Goal: Task Accomplishment & Management: Manage account settings

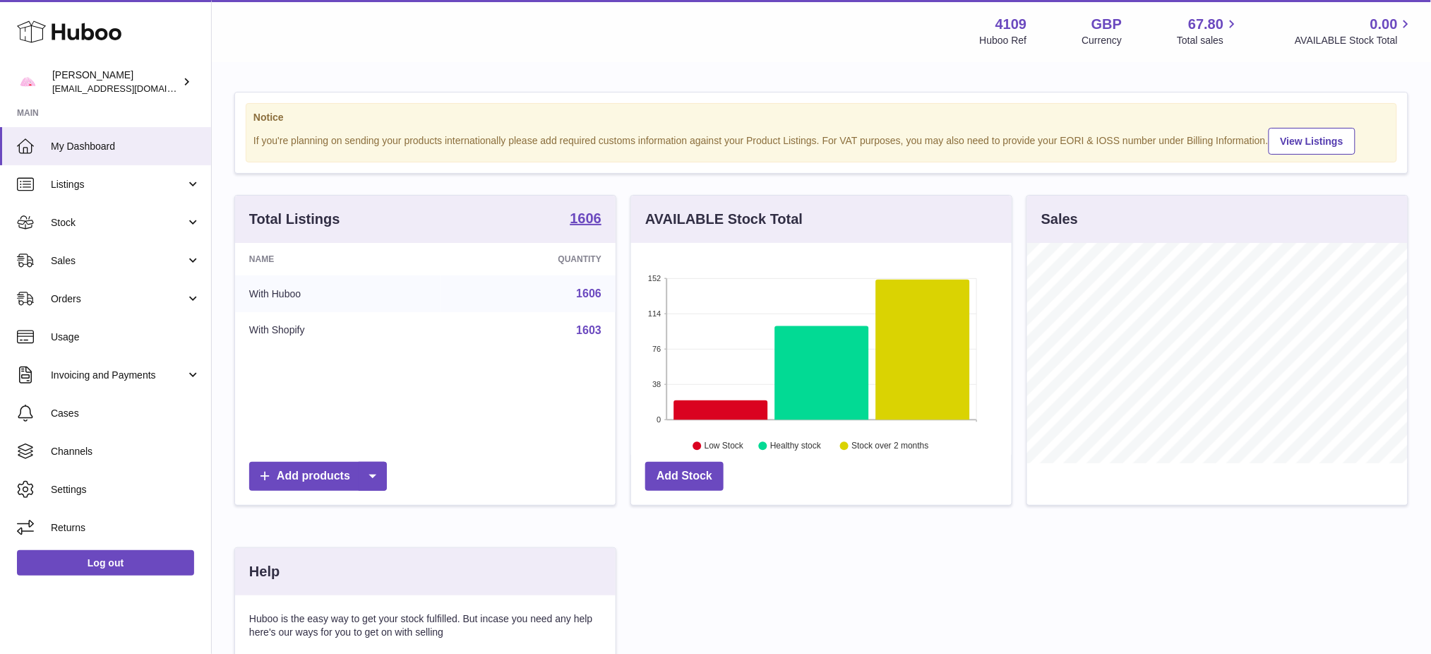
click at [996, 28] on strong "4109" at bounding box center [1012, 24] width 32 height 19
click at [115, 373] on span "Invoicing and Payments" at bounding box center [118, 375] width 135 height 13
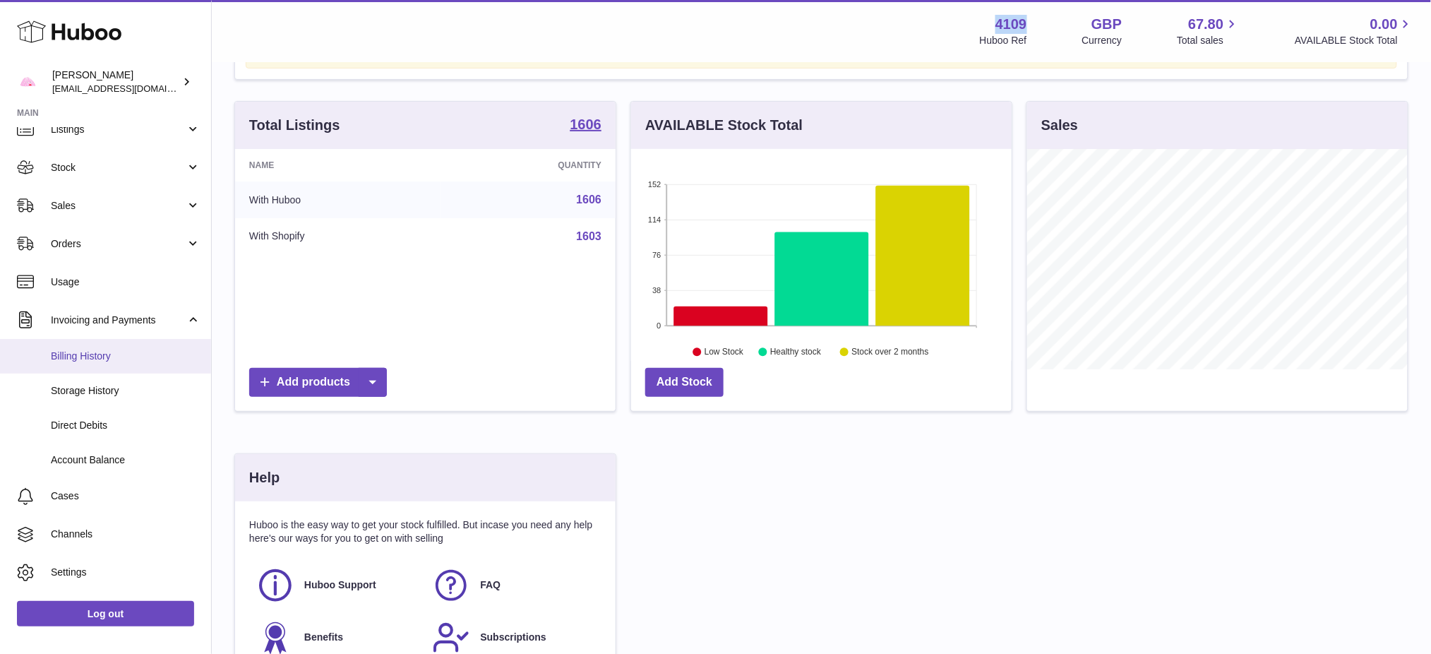
scroll to position [86, 0]
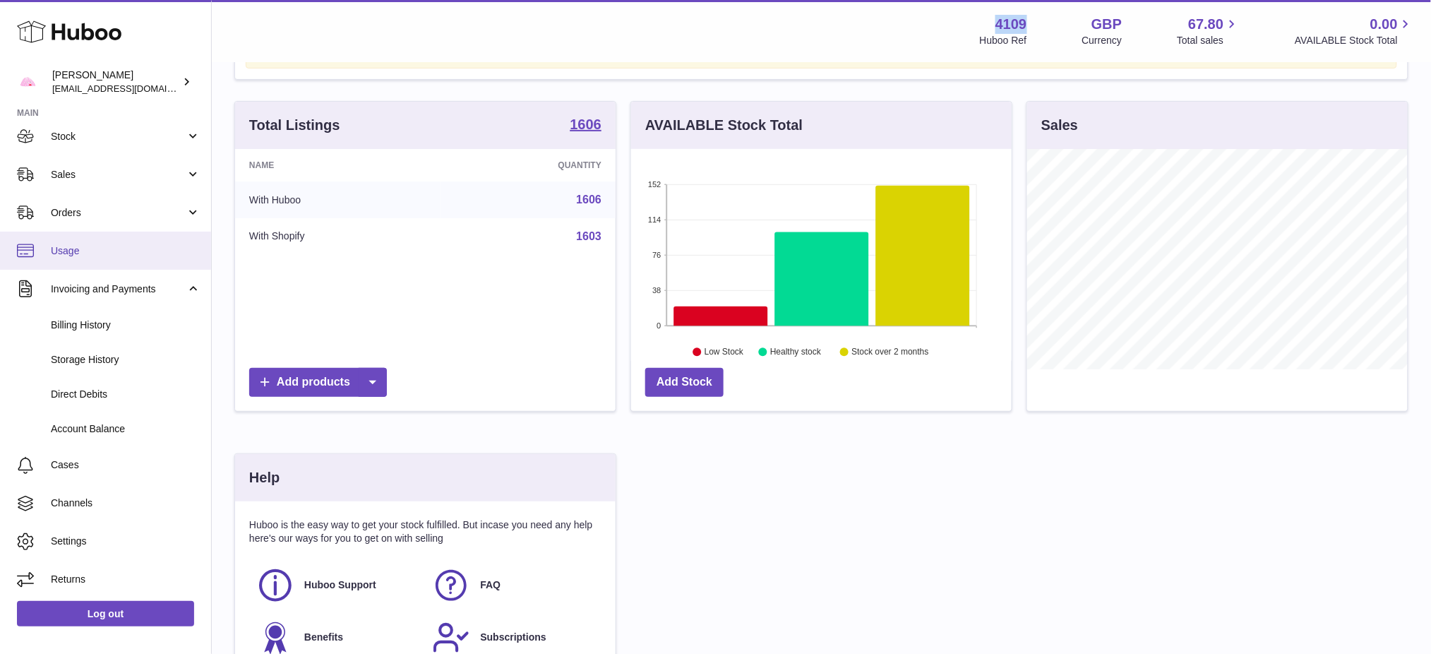
click at [102, 244] on span "Usage" at bounding box center [126, 250] width 150 height 13
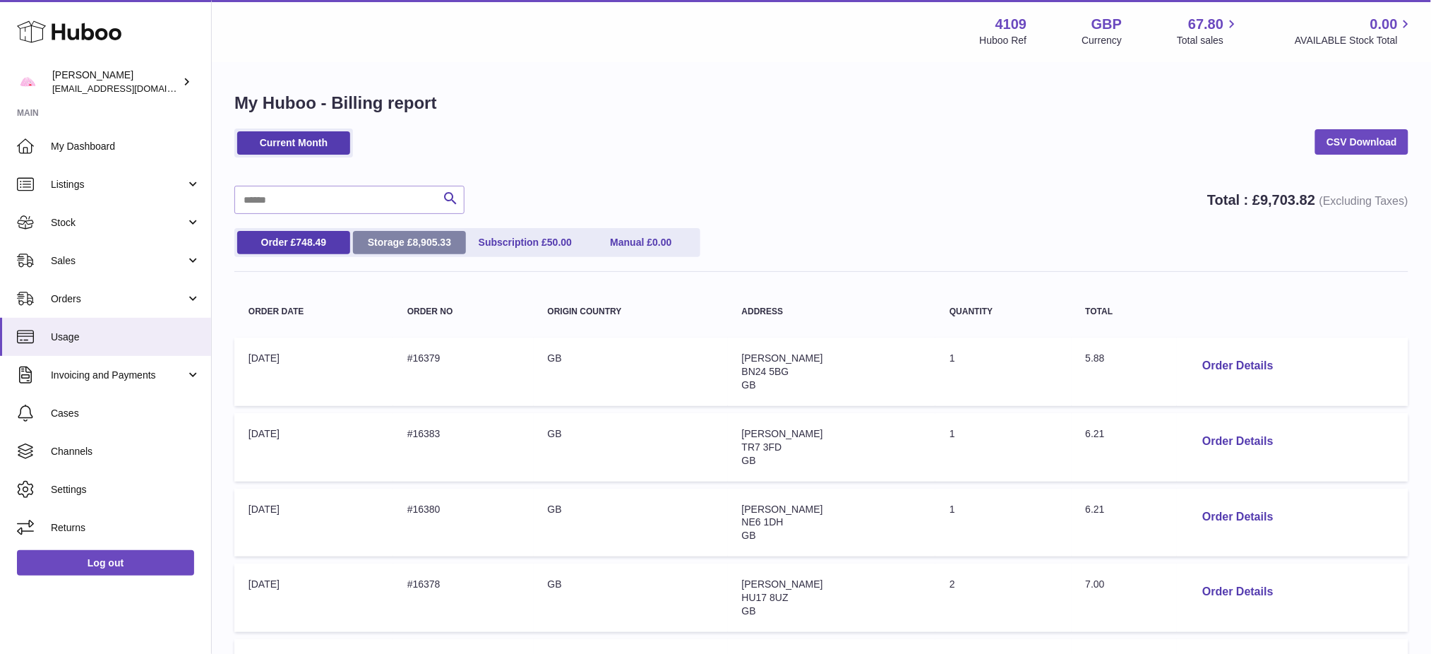
click at [410, 244] on link "Storage £ 8,905.33" at bounding box center [409, 242] width 113 height 23
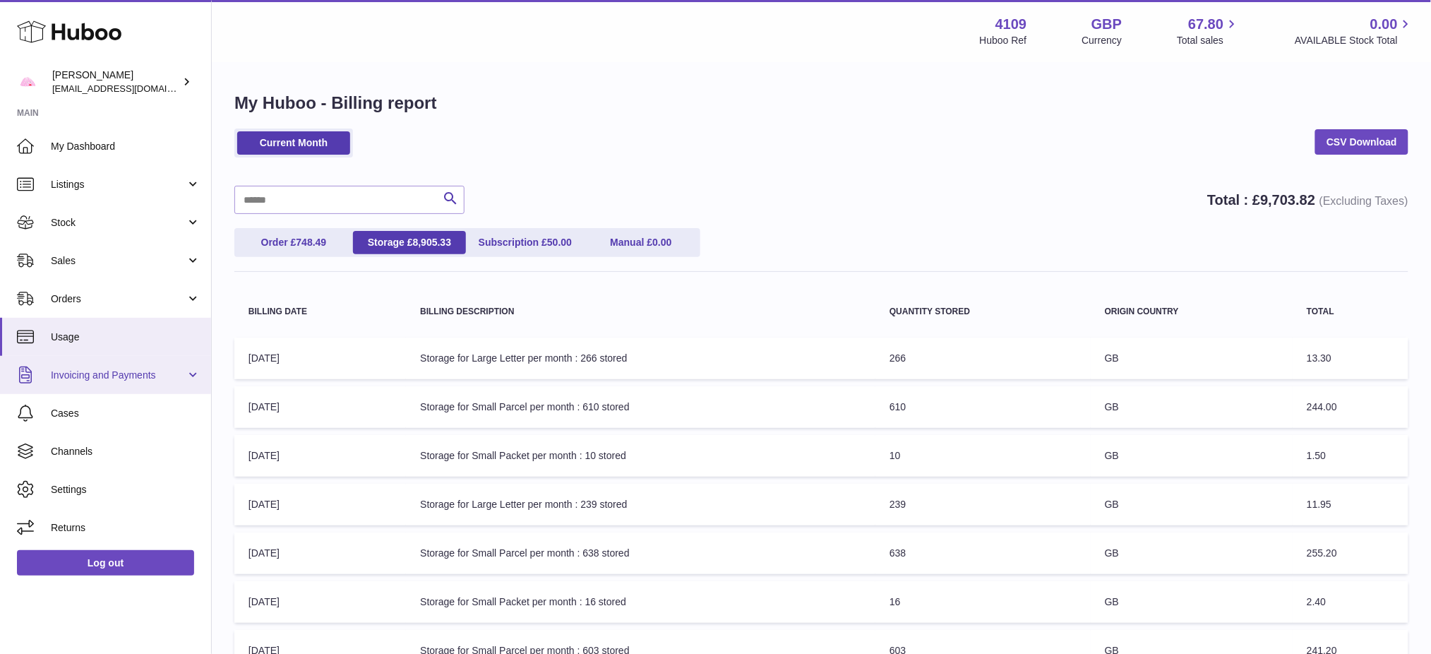
click at [83, 387] on link "Invoicing and Payments" at bounding box center [105, 375] width 211 height 38
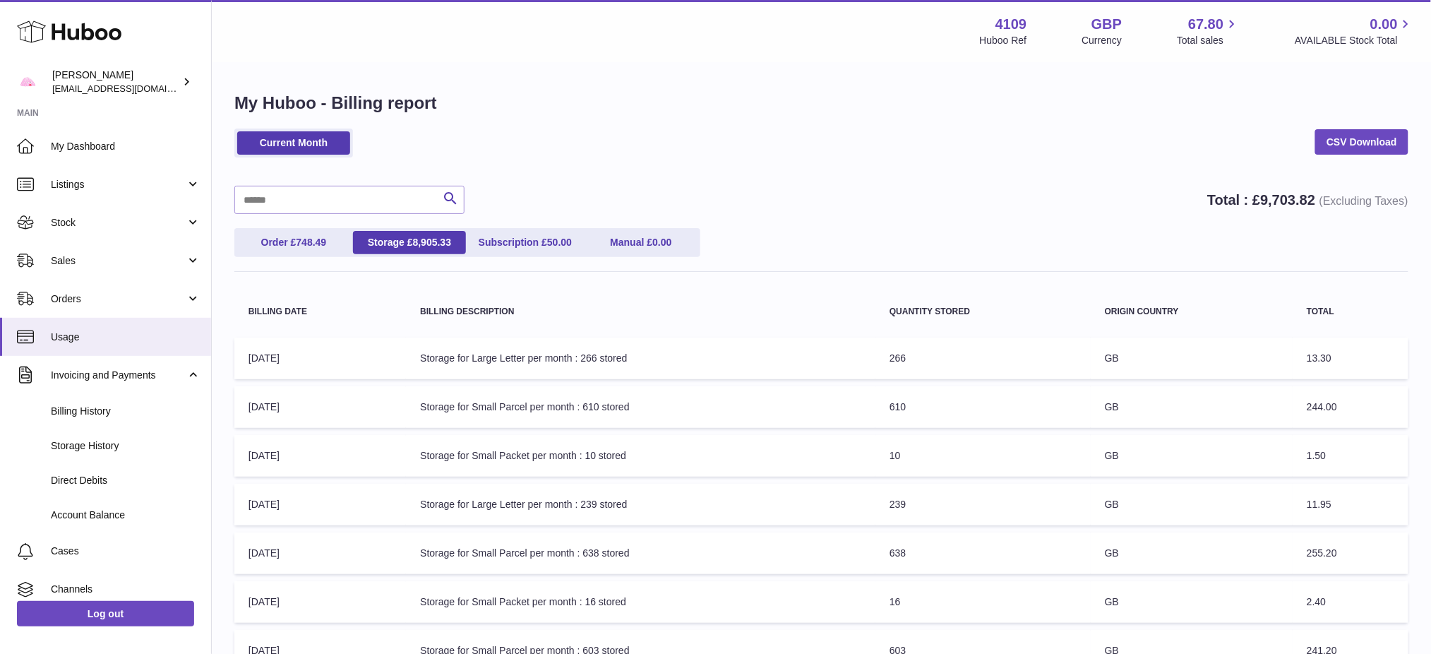
scroll to position [282, 0]
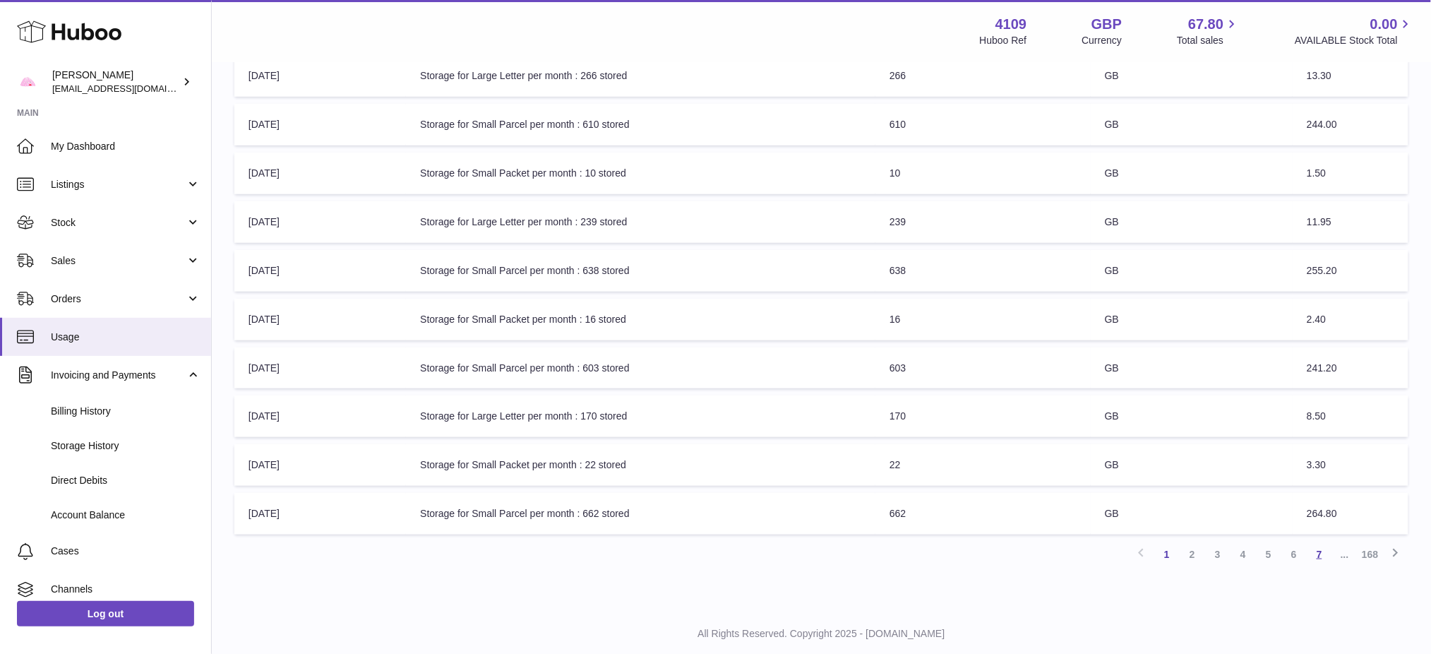
click at [1322, 556] on link "7" at bounding box center [1319, 554] width 25 height 25
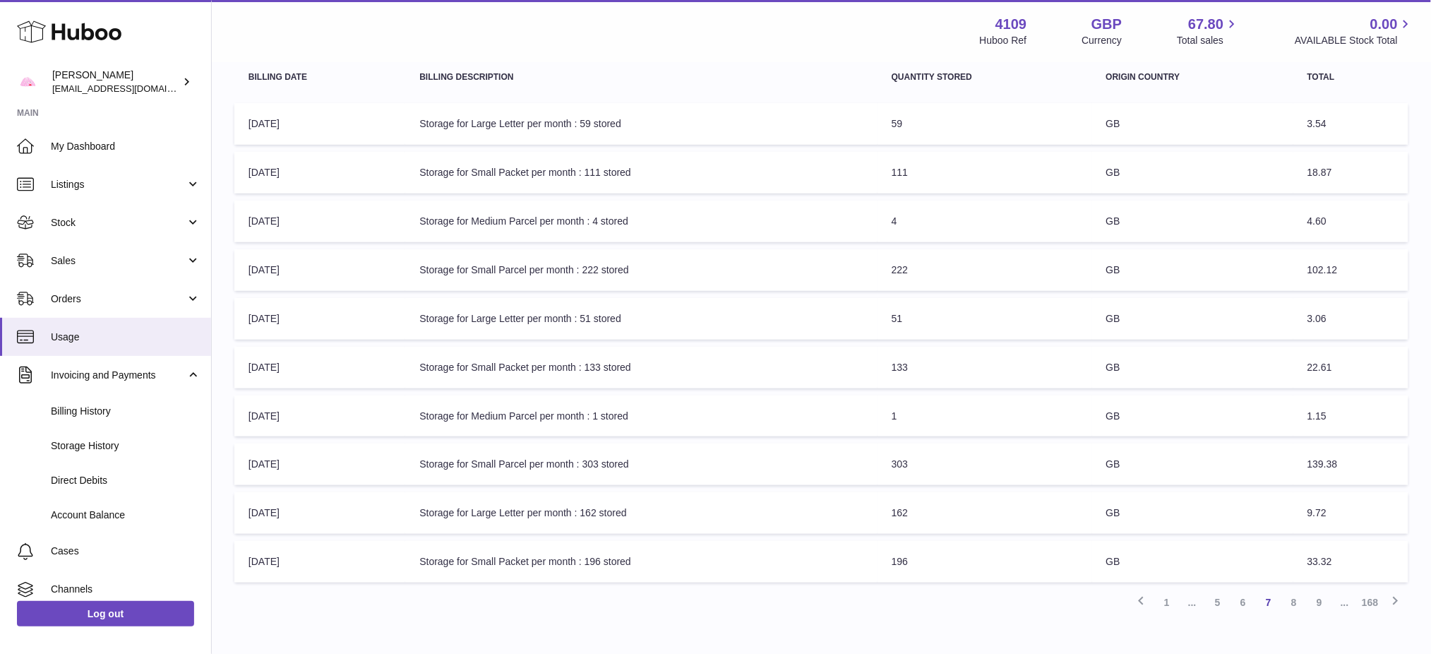
scroll to position [313, 0]
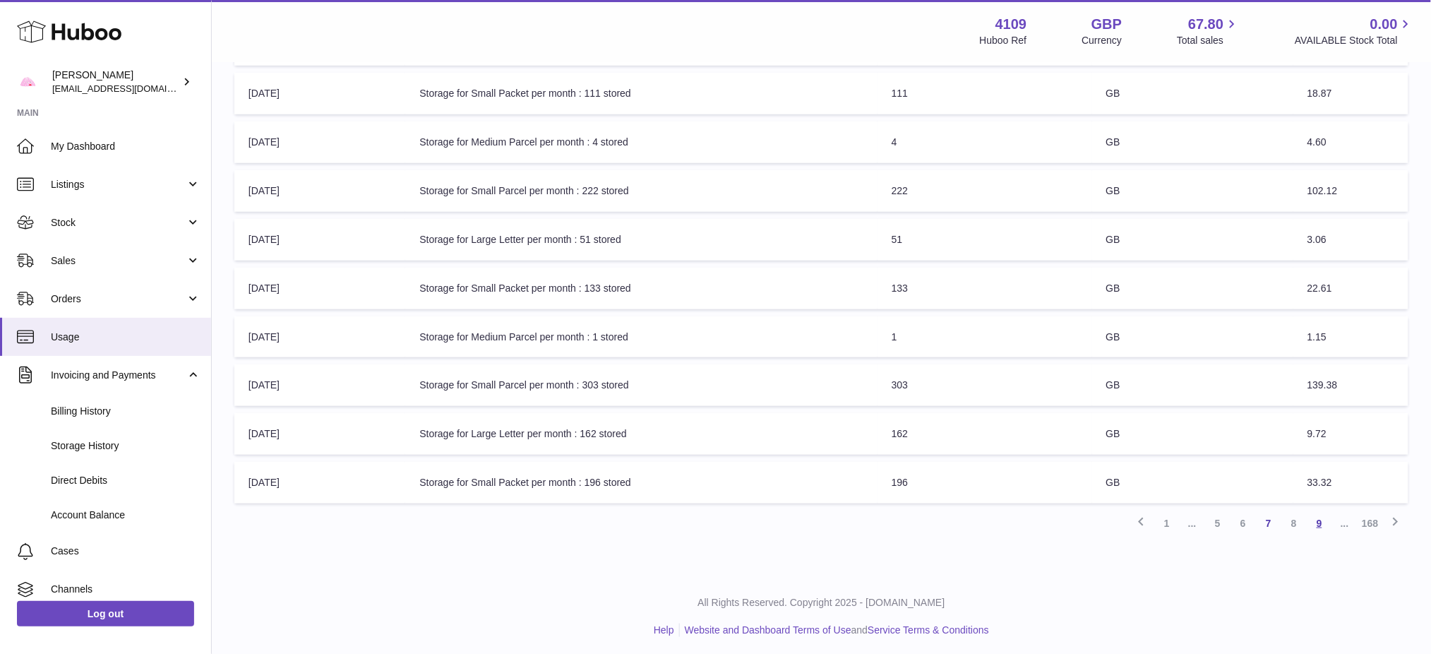
click at [1324, 518] on link "9" at bounding box center [1319, 522] width 25 height 25
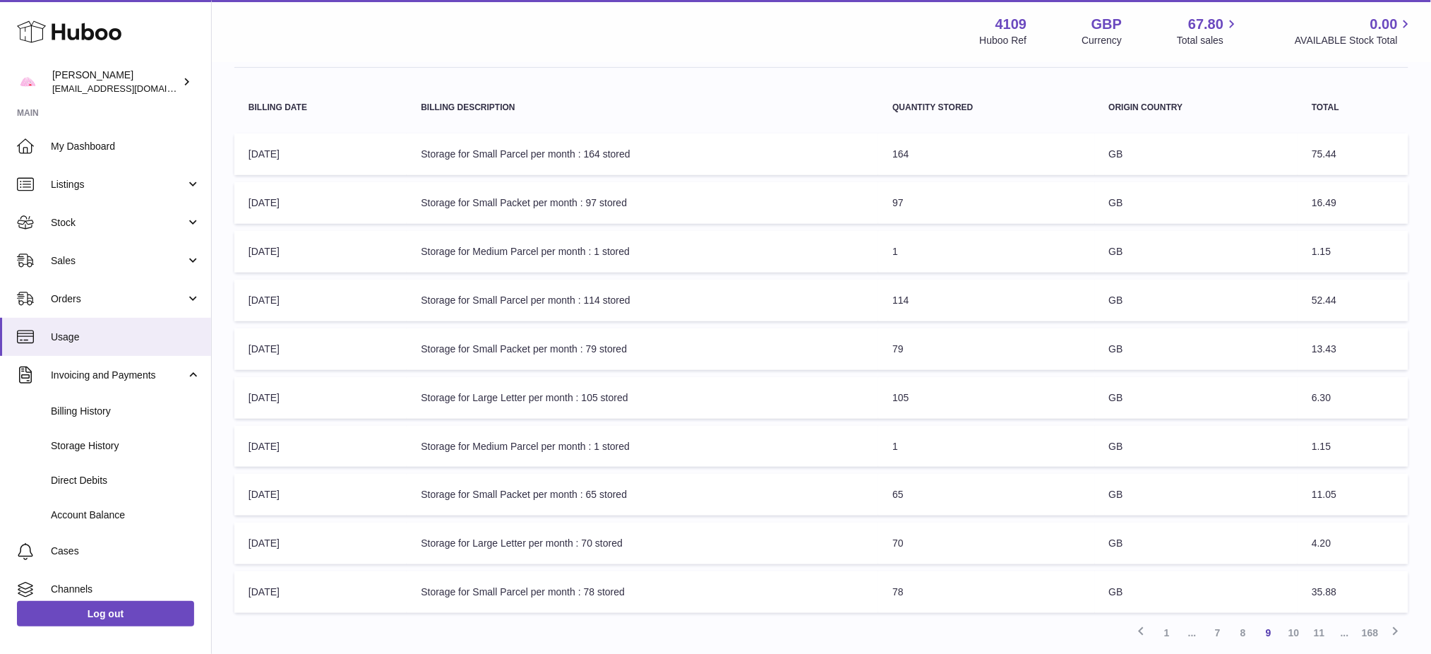
scroll to position [313, 0]
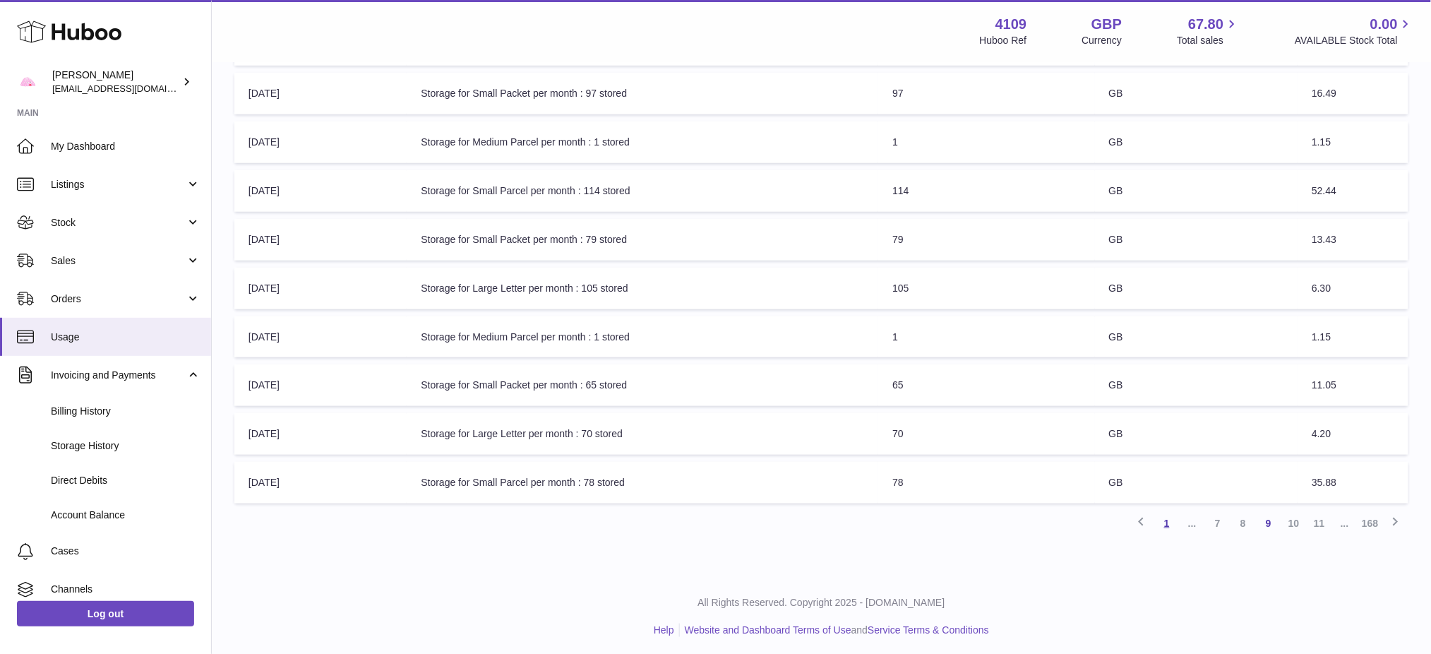
click at [1168, 520] on link "1" at bounding box center [1166, 522] width 25 height 25
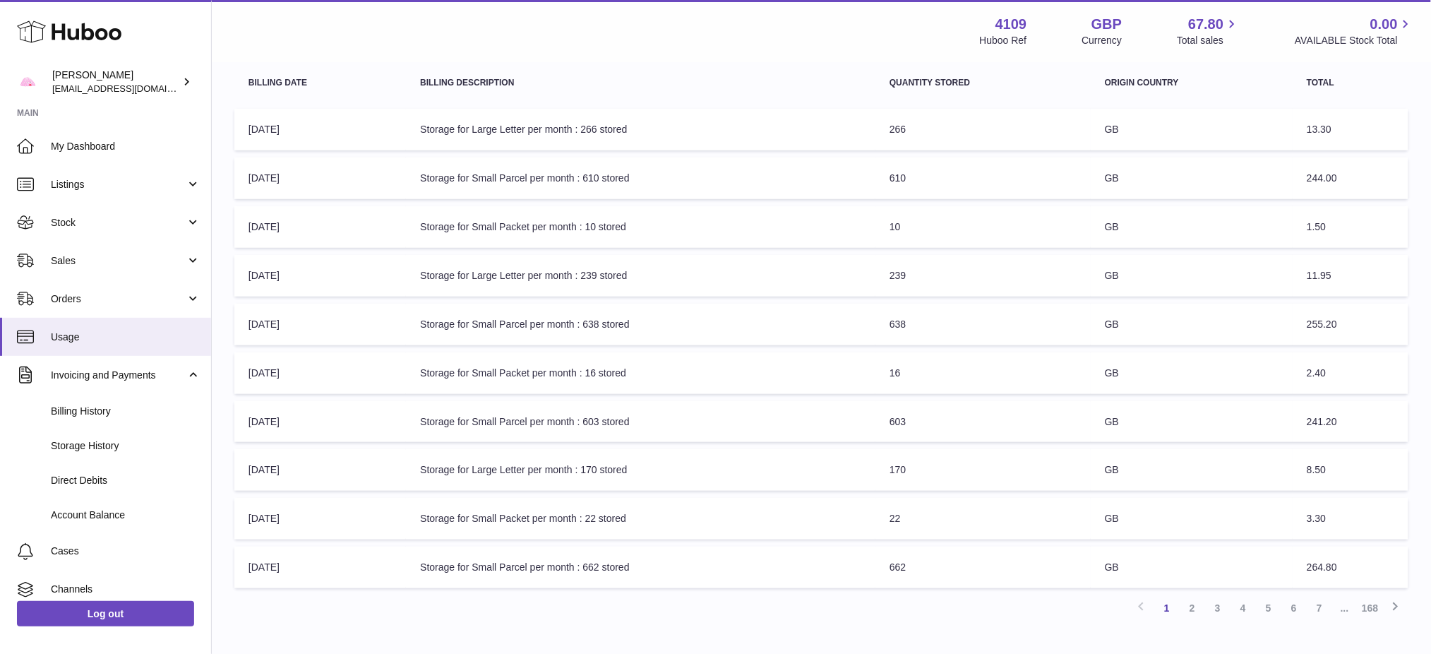
scroll to position [313, 0]
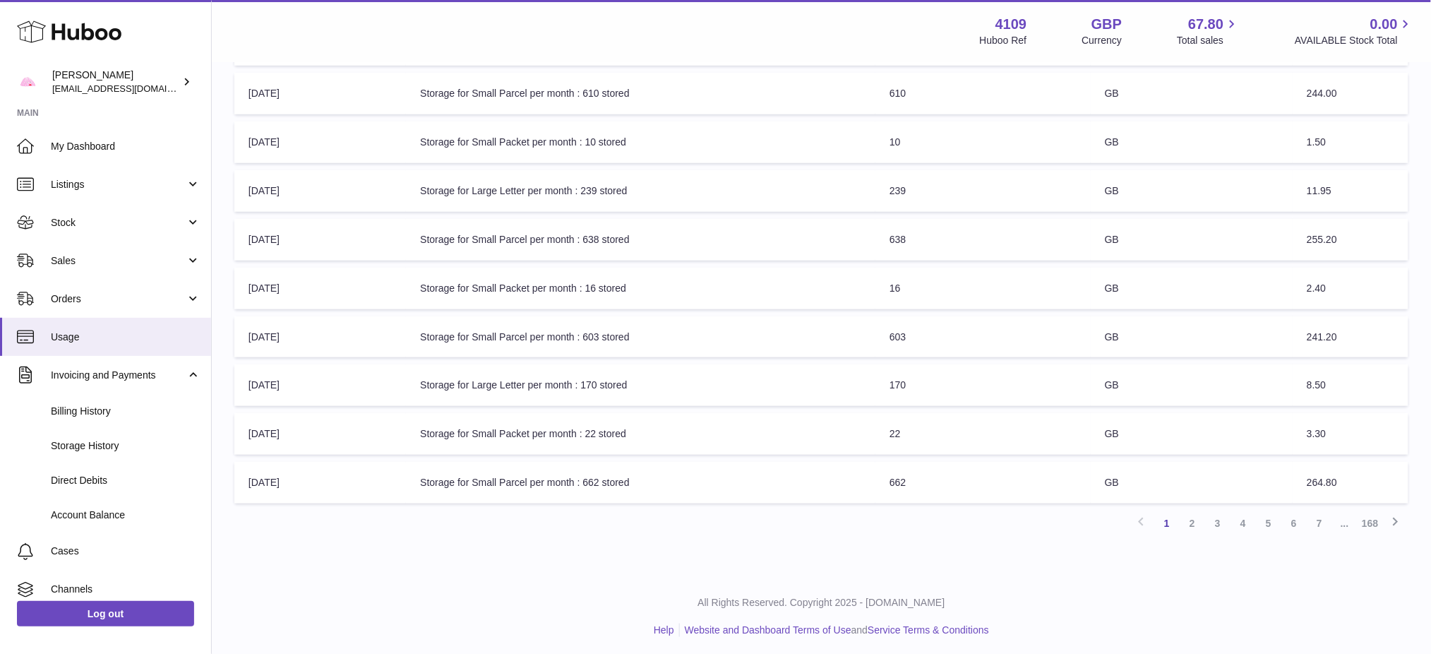
click at [1322, 524] on link "7" at bounding box center [1319, 522] width 25 height 25
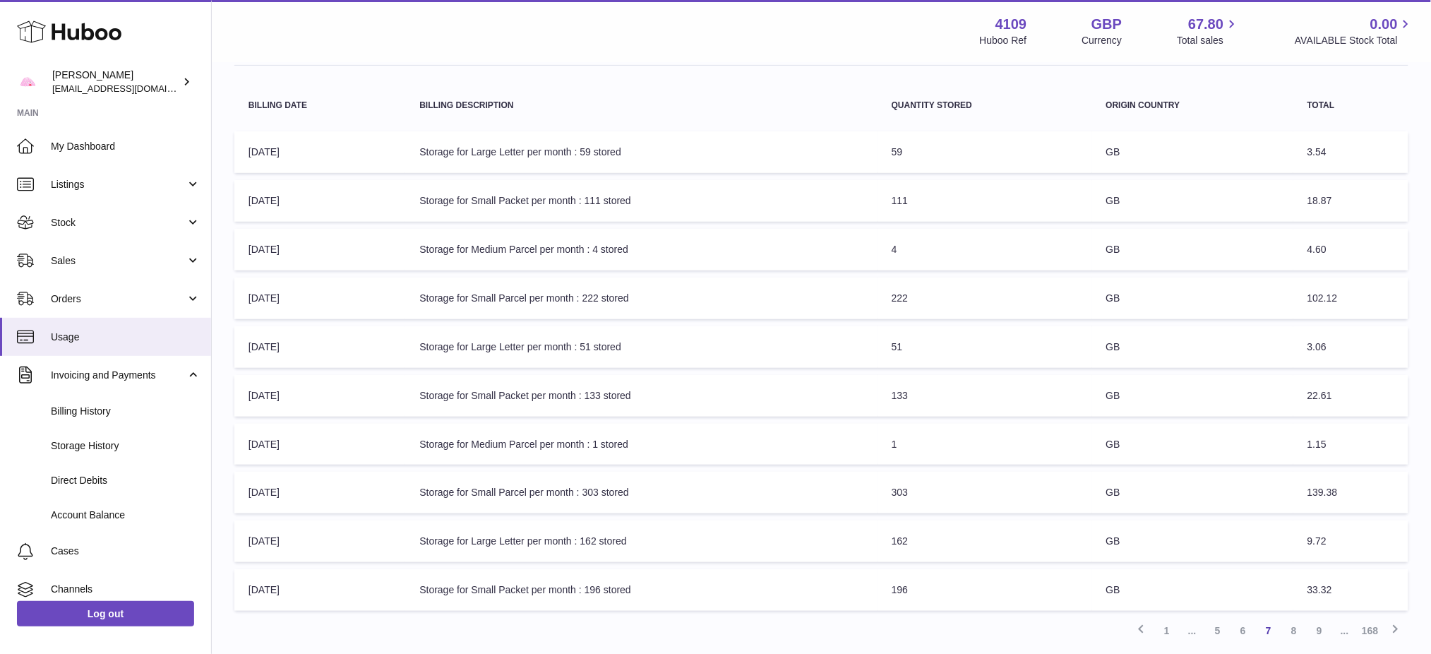
scroll to position [313, 0]
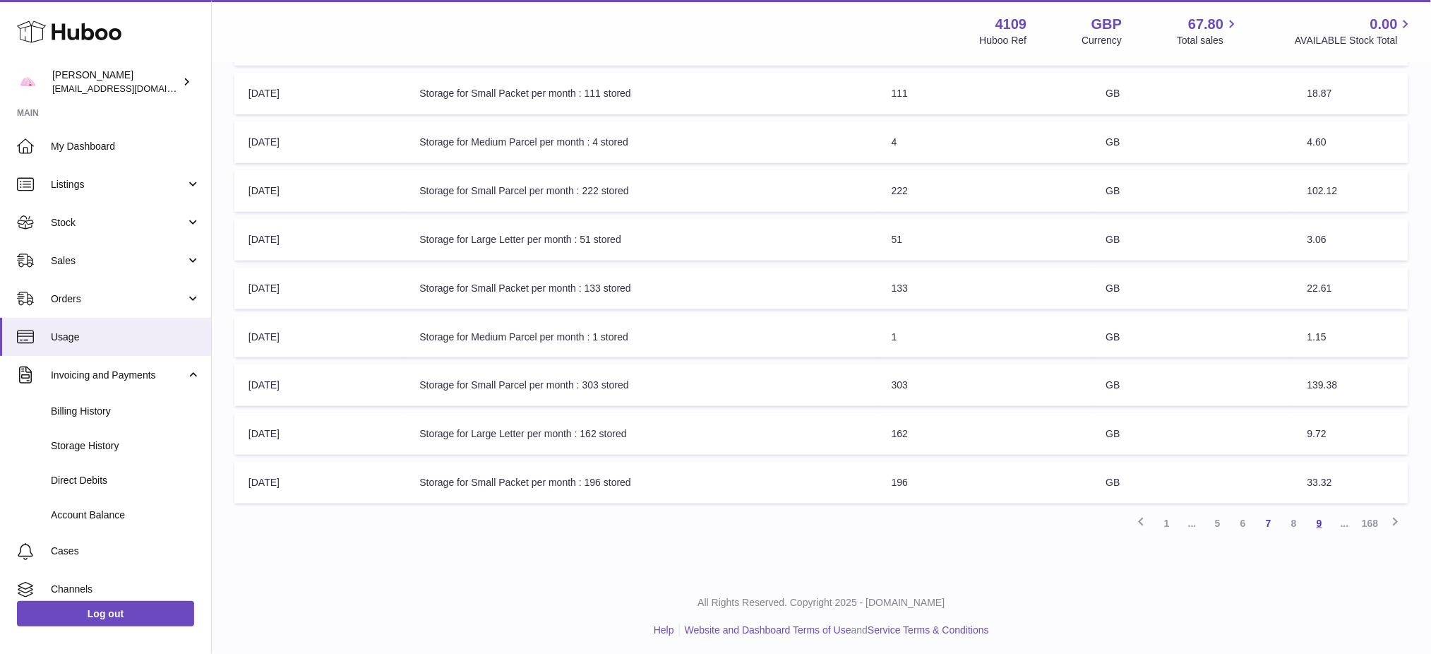
click at [1315, 519] on link "9" at bounding box center [1319, 522] width 25 height 25
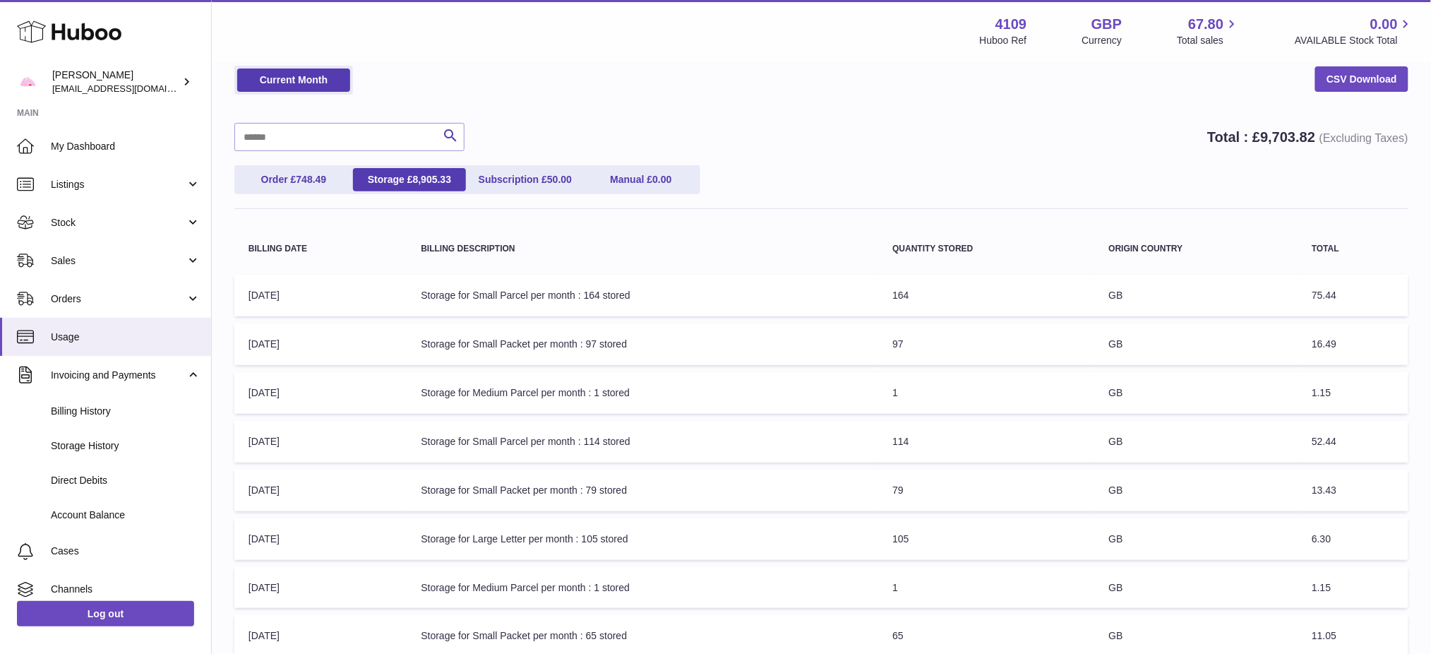
scroll to position [313, 0]
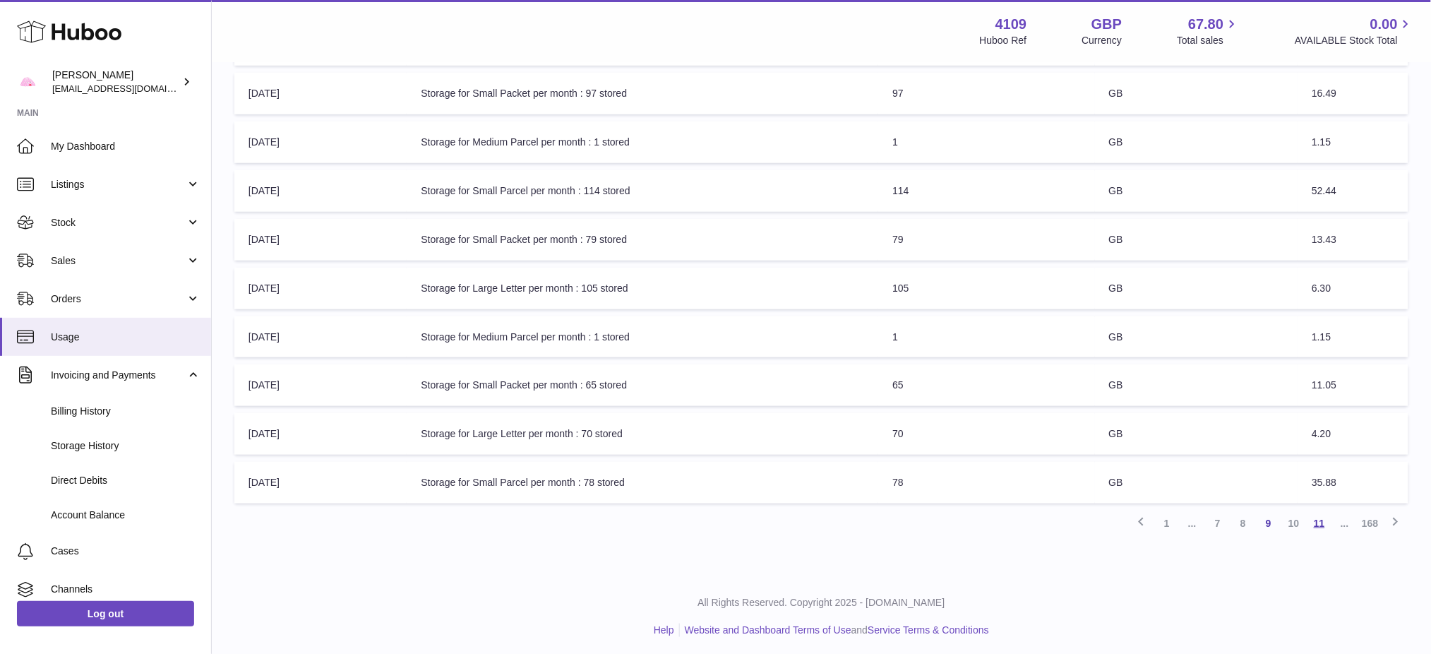
click at [1323, 520] on link "11" at bounding box center [1319, 522] width 25 height 25
click at [1372, 523] on link "168" at bounding box center [1370, 522] width 25 height 25
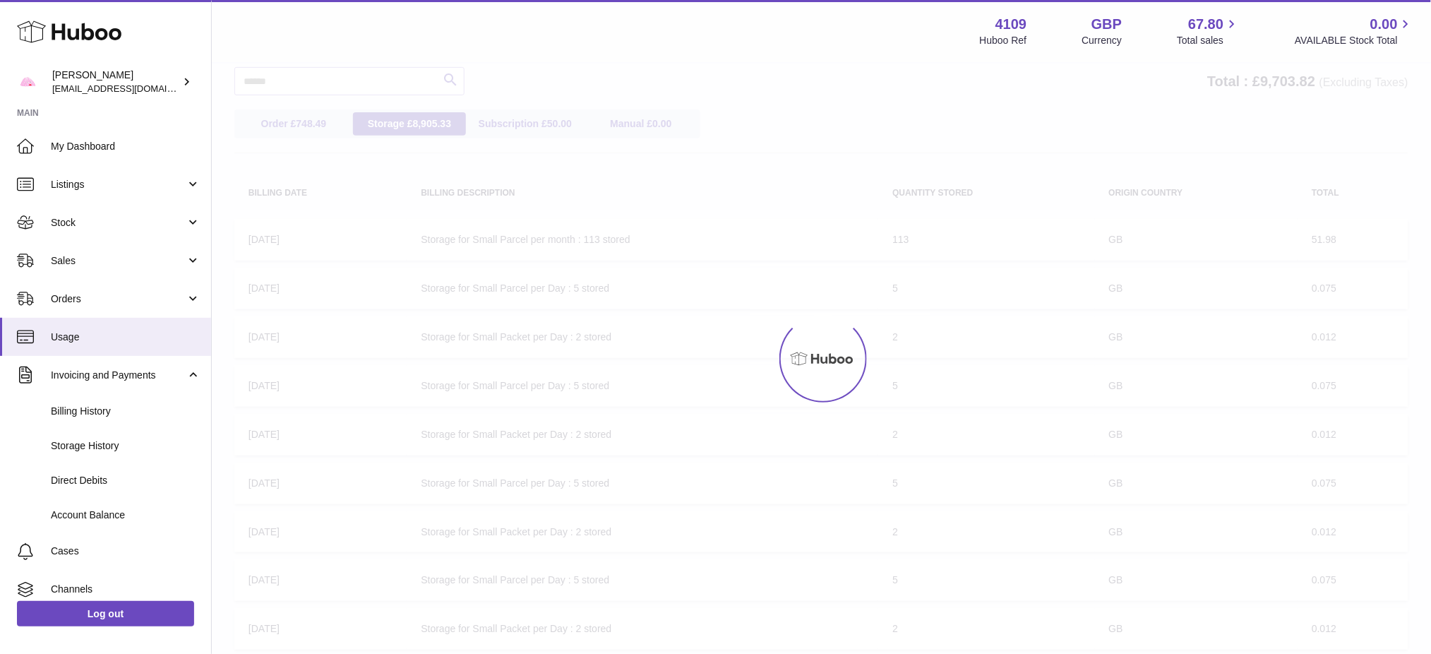
scroll to position [63, 0]
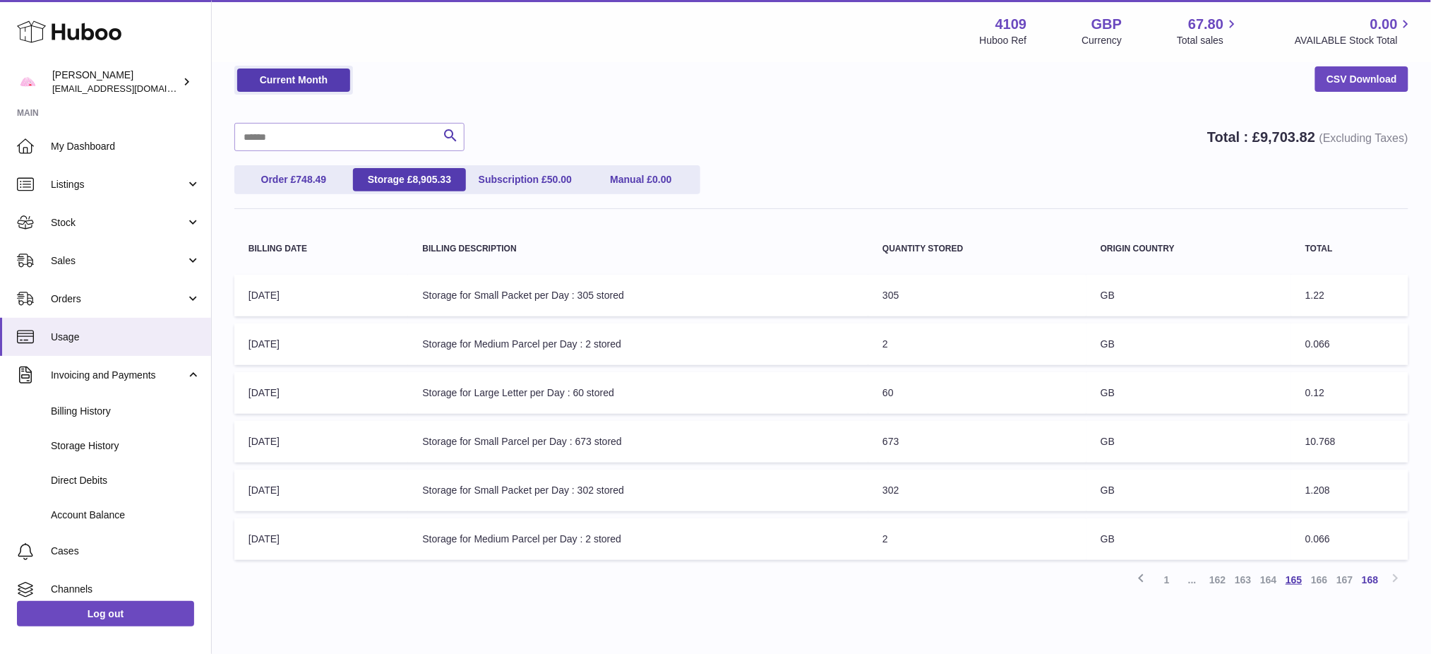
click at [1296, 572] on link "165" at bounding box center [1293, 579] width 25 height 25
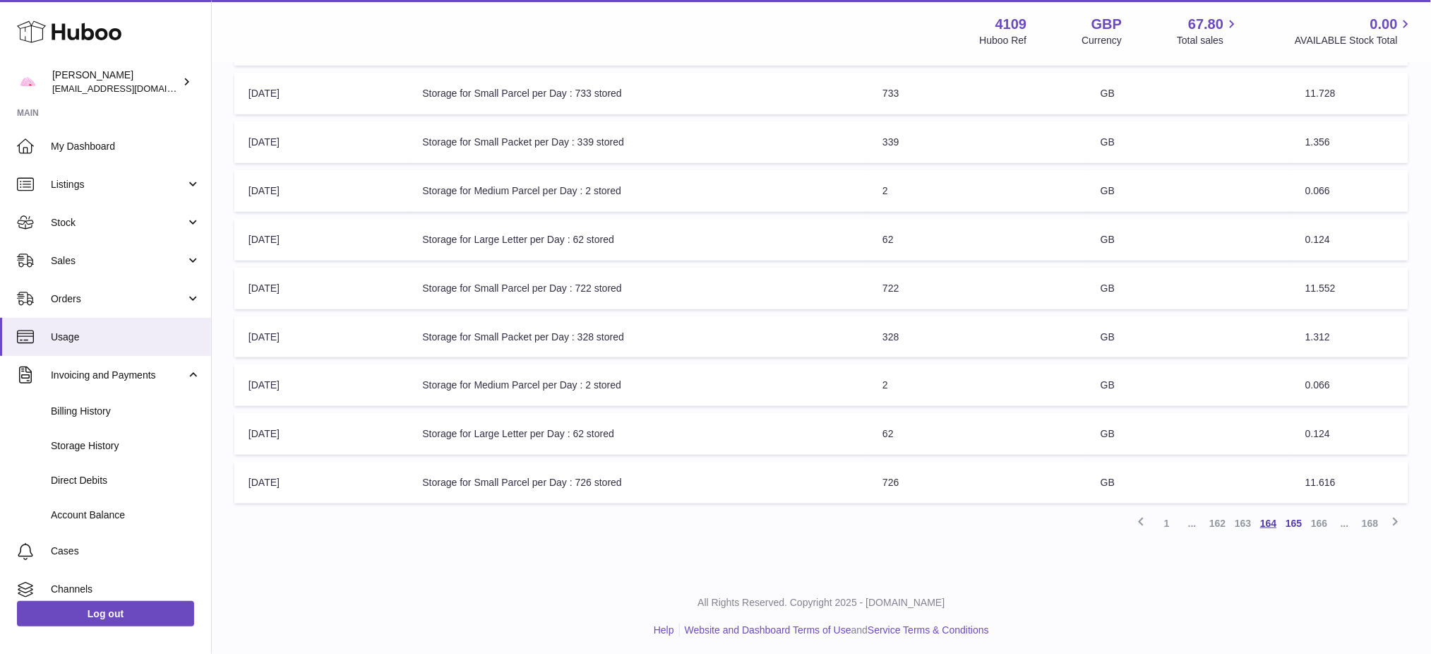
click at [1262, 520] on link "164" at bounding box center [1268, 522] width 25 height 25
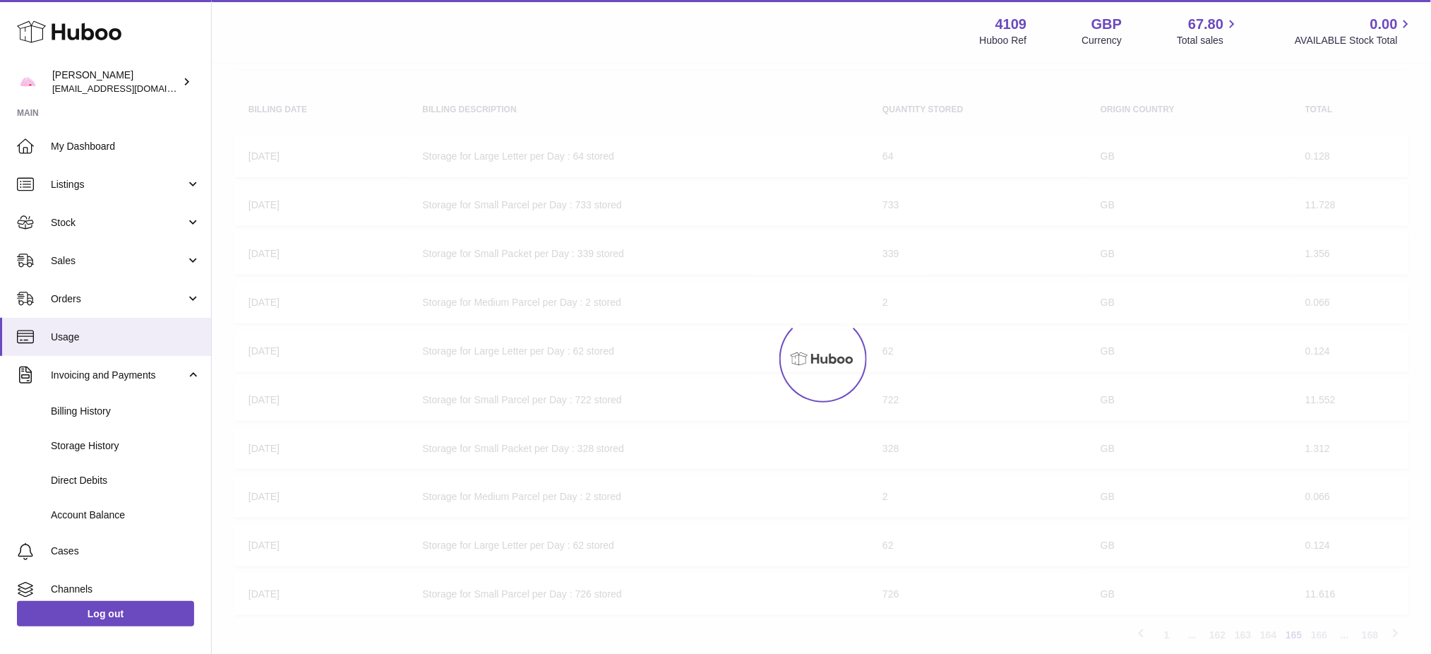
scroll to position [63, 0]
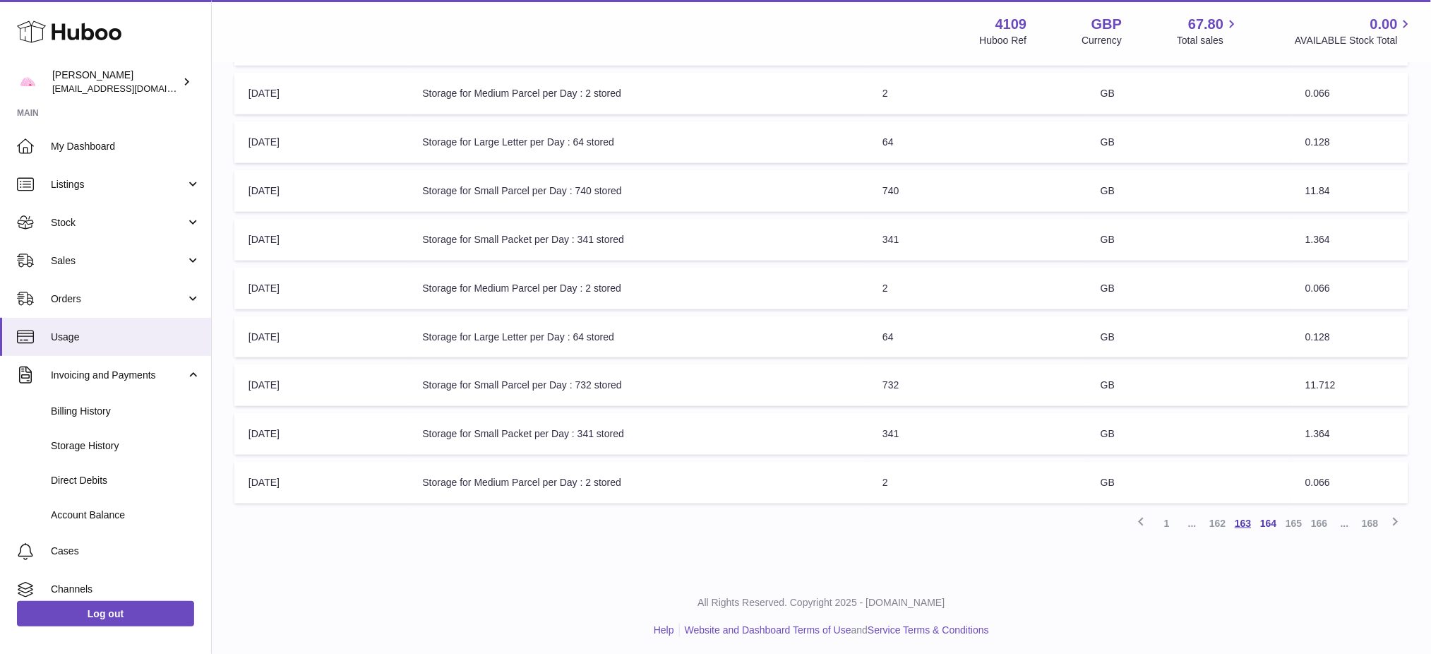
click at [1250, 522] on link "163" at bounding box center [1243, 522] width 25 height 25
click at [1245, 520] on link "162" at bounding box center [1243, 522] width 25 height 25
click at [1233, 518] on link "161" at bounding box center [1243, 522] width 25 height 25
click at [1246, 521] on link "160" at bounding box center [1243, 522] width 25 height 25
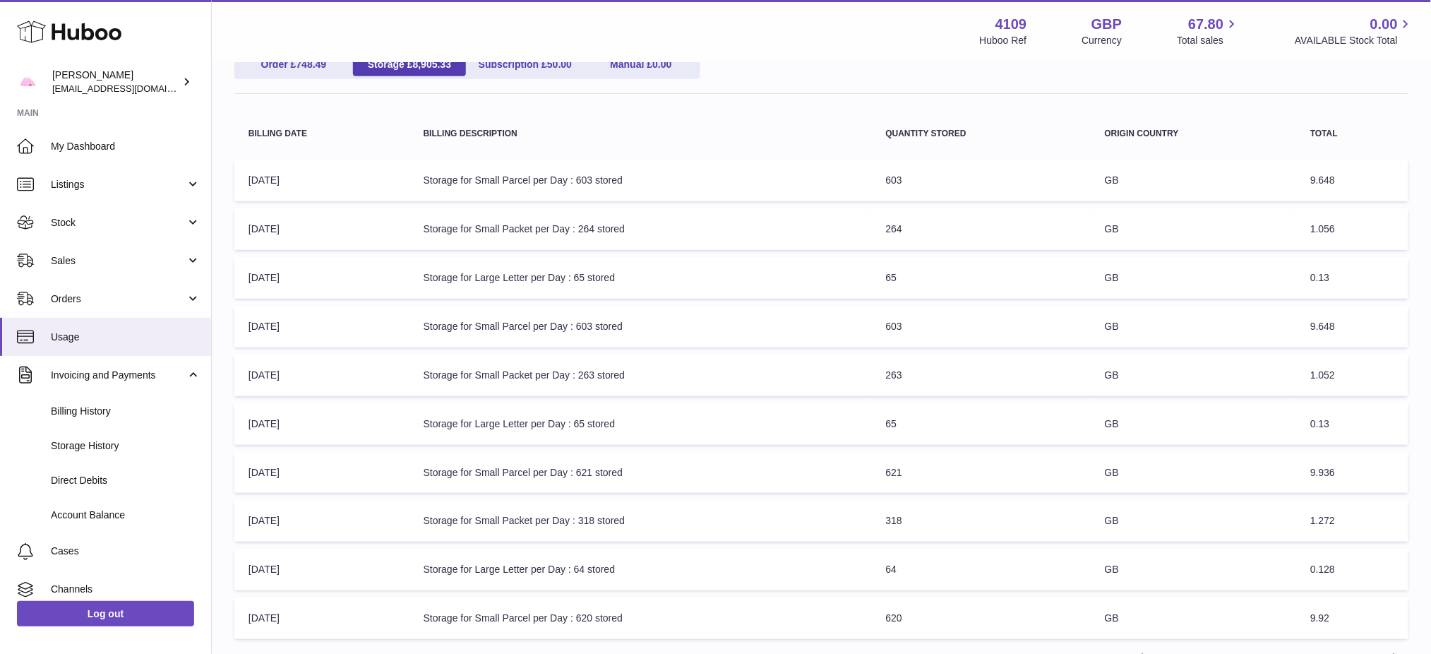
scroll to position [313, 0]
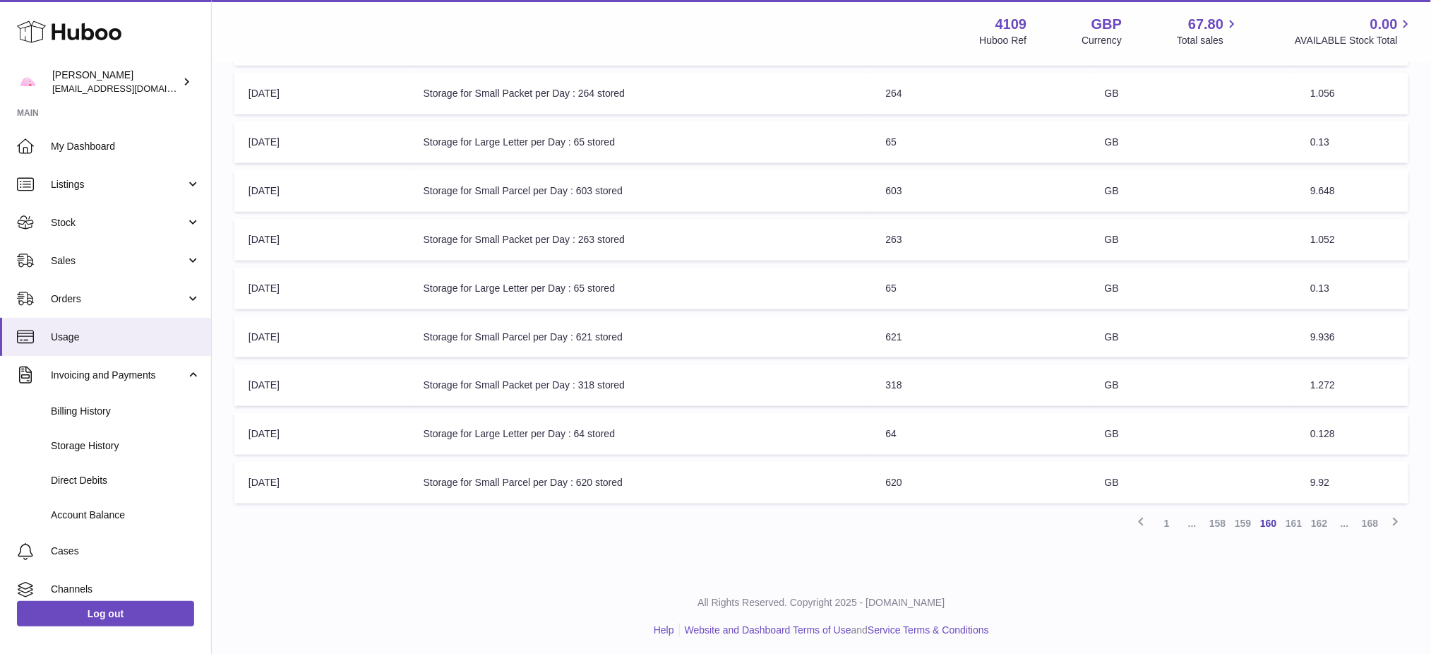
click at [693, 515] on div "Previous 1 ... 158 159 160 161 162 ... 168 Next" at bounding box center [821, 522] width 1174 height 25
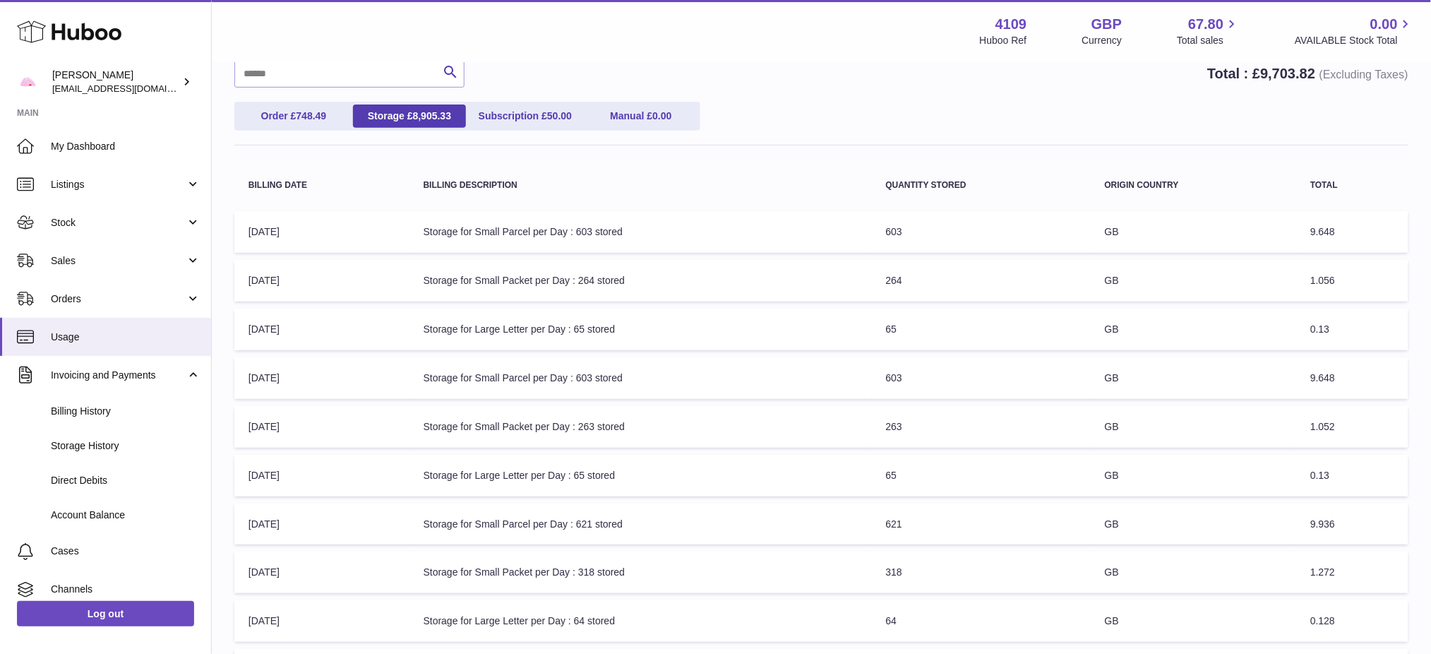
scroll to position [0, 0]
